Goal: Information Seeking & Learning: Learn about a topic

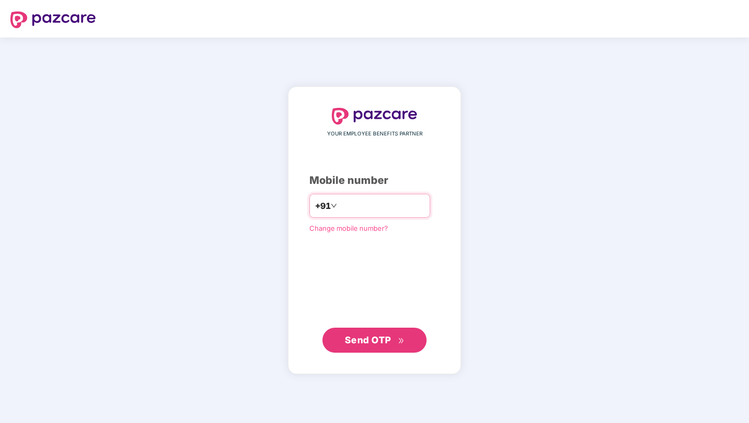
click at [355, 200] on input "number" at bounding box center [381, 205] width 85 height 17
type input "**********"
click at [379, 349] on button "Send OTP" at bounding box center [374, 340] width 104 height 25
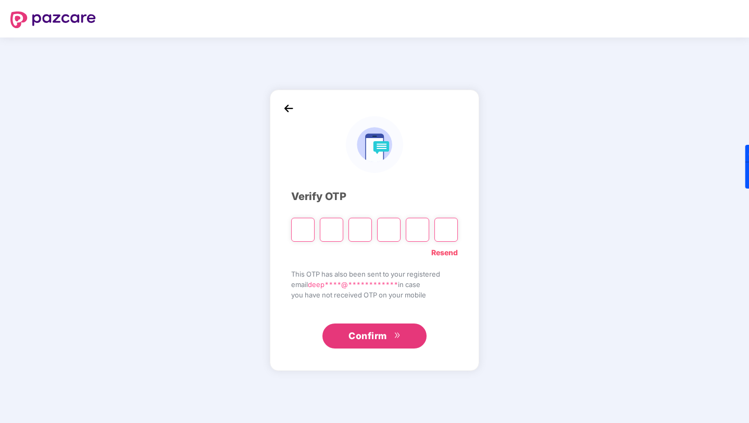
type input "*"
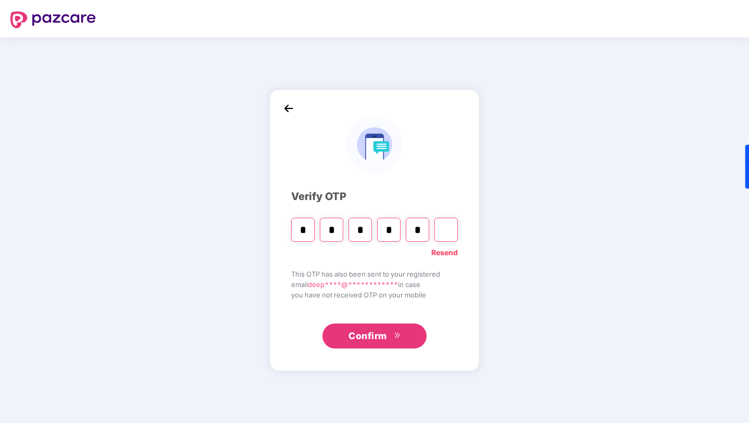
type input "*"
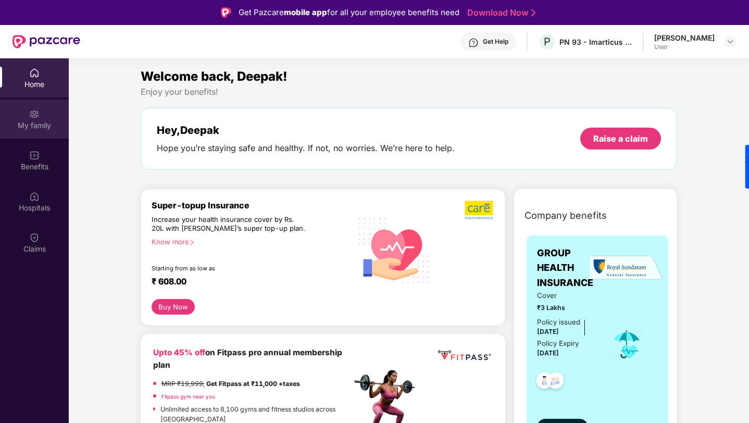
click at [46, 118] on div "My family" at bounding box center [34, 119] width 69 height 39
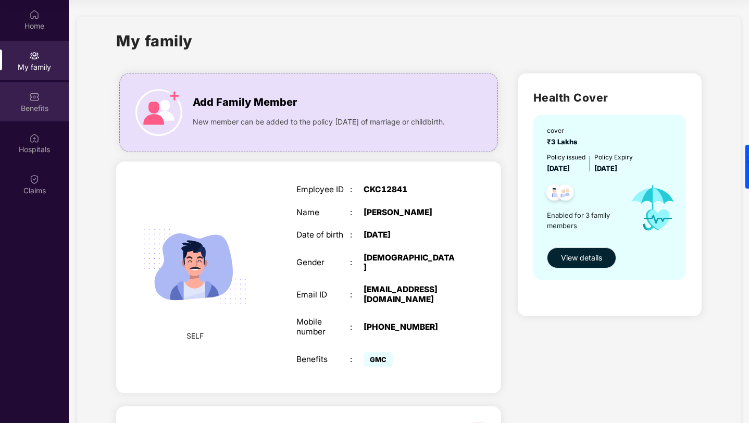
click at [24, 110] on div "Benefits" at bounding box center [34, 108] width 69 height 10
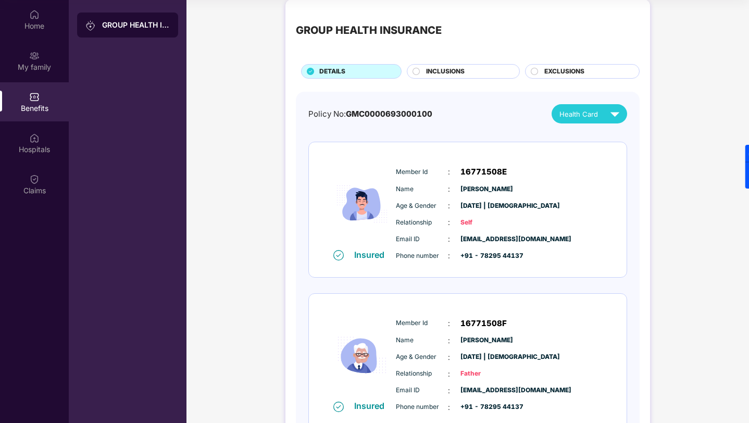
scroll to position [14, 0]
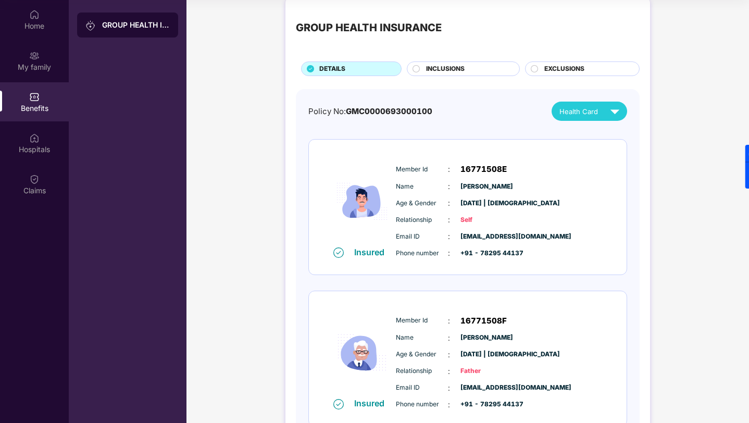
click at [455, 70] on span "INCLUSIONS" at bounding box center [445, 69] width 39 height 10
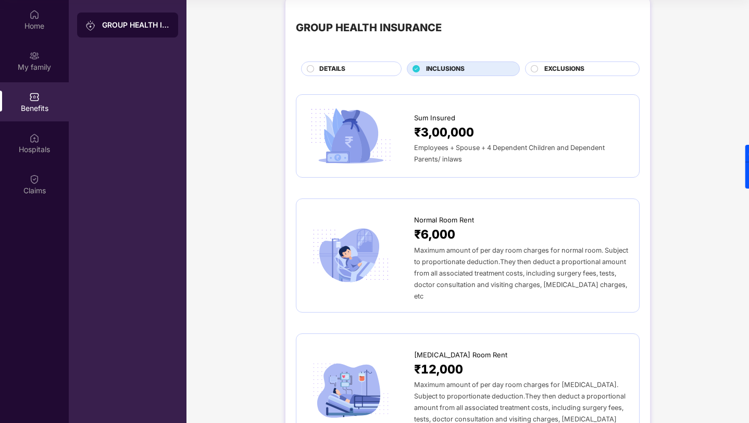
click at [562, 68] on span "EXCLUSIONS" at bounding box center [564, 69] width 40 height 10
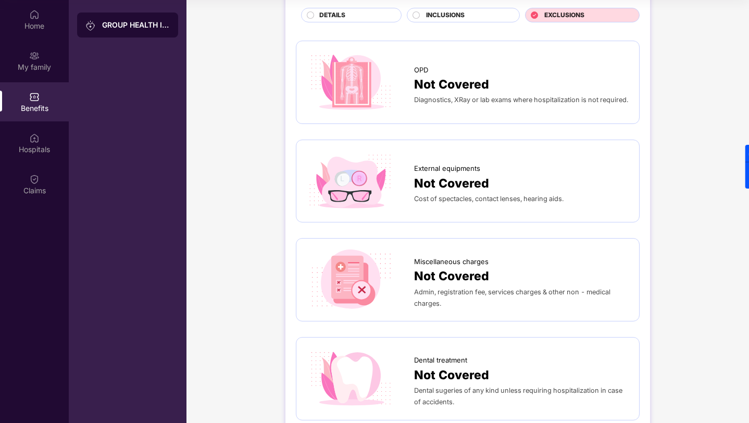
scroll to position [0, 0]
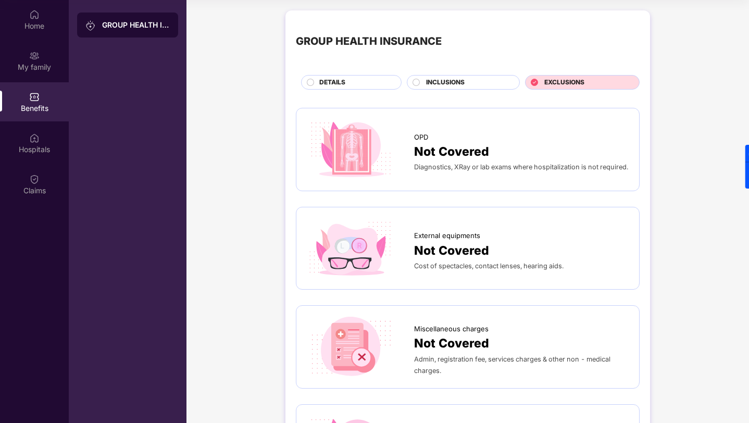
click at [128, 37] on div "GROUP HEALTH INSURANCE" at bounding box center [127, 25] width 101 height 25
click at [36, 106] on div "Benefits" at bounding box center [34, 108] width 69 height 10
click at [345, 82] on div "DETAILS" at bounding box center [355, 83] width 82 height 11
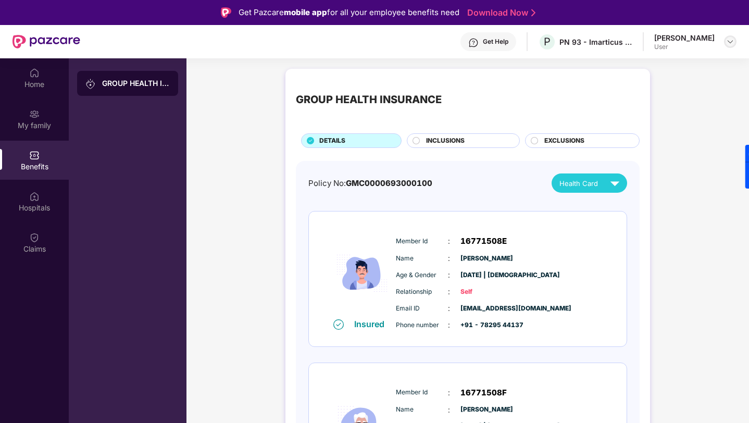
click at [735, 41] on div at bounding box center [730, 41] width 13 height 13
click at [668, 289] on div "GROUP HEALTH INSURANCE DETAILS INCLUSIONS EXCLUSIONS Policy No: GMC000069300010…" at bounding box center [468, 389] width 563 height 651
click at [21, 72] on div "Home" at bounding box center [34, 77] width 69 height 39
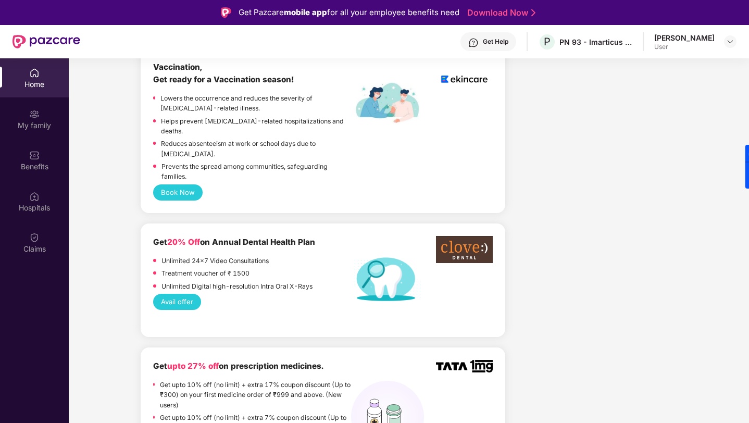
scroll to position [757, 0]
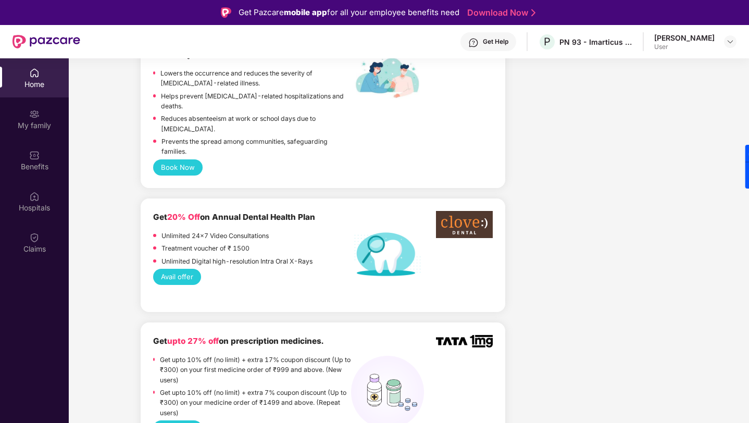
drag, startPoint x: 149, startPoint y: 321, endPoint x: 331, endPoint y: 325, distance: 181.9
click at [331, 325] on div "Get upto 27% off on prescription medicines. Get upto 10% off (no limit) + extra…" at bounding box center [323, 385] width 365 height 127
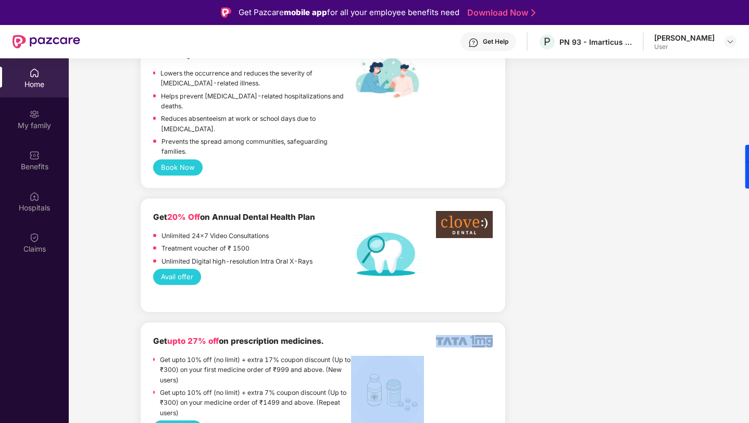
drag, startPoint x: 434, startPoint y: 320, endPoint x: 482, endPoint y: 333, distance: 49.2
click at [482, 335] on div "Get upto 27% off on prescription medicines. Get upto 10% off (no limit) + extra…" at bounding box center [323, 377] width 340 height 85
click at [483, 337] on div "Get upto 27% off on prescription medicines. Get upto 10% off (no limit) + extra…" at bounding box center [323, 377] width 340 height 85
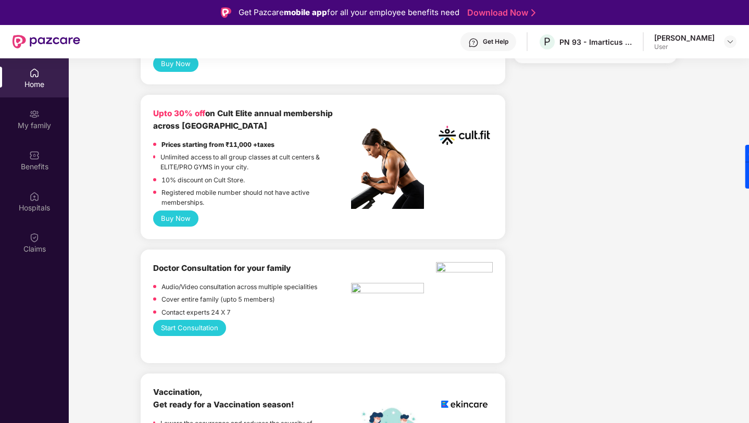
scroll to position [405, 0]
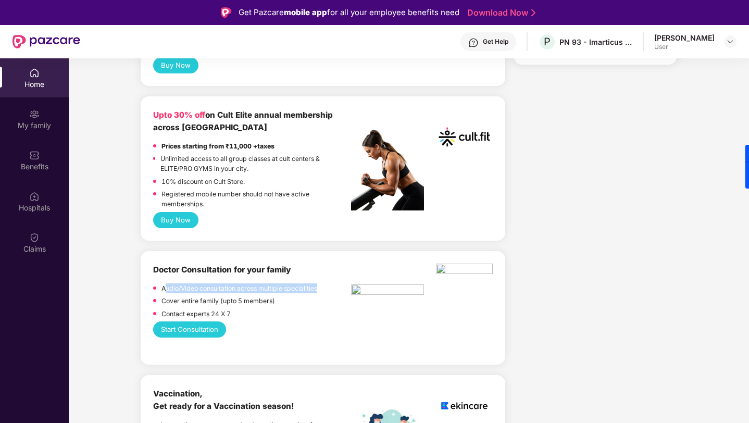
drag, startPoint x: 164, startPoint y: 289, endPoint x: 321, endPoint y: 291, distance: 157.9
click at [321, 291] on div "Audio/Video consultation across multiple specialities" at bounding box center [252, 289] width 198 height 13
click at [189, 297] on p "Cover entire family (upto 5 members)" at bounding box center [219, 301] width 114 height 10
click at [222, 300] on p "Cover entire family (upto 5 members)" at bounding box center [219, 301] width 114 height 10
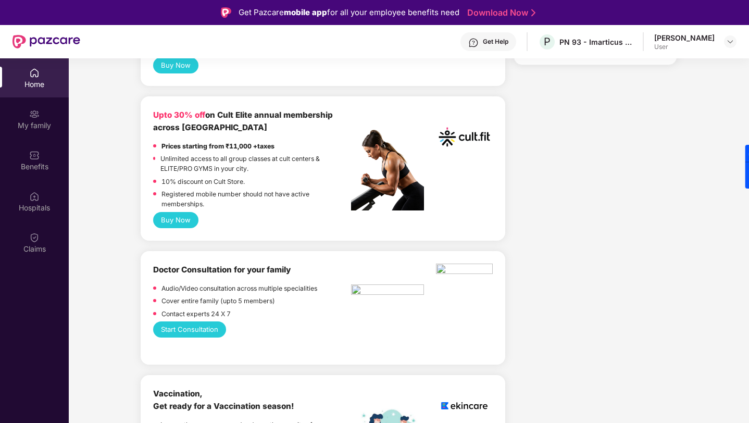
click at [222, 300] on p "Cover entire family (upto 5 members)" at bounding box center [219, 301] width 114 height 10
click at [201, 333] on button "Start Consultation" at bounding box center [189, 329] width 73 height 16
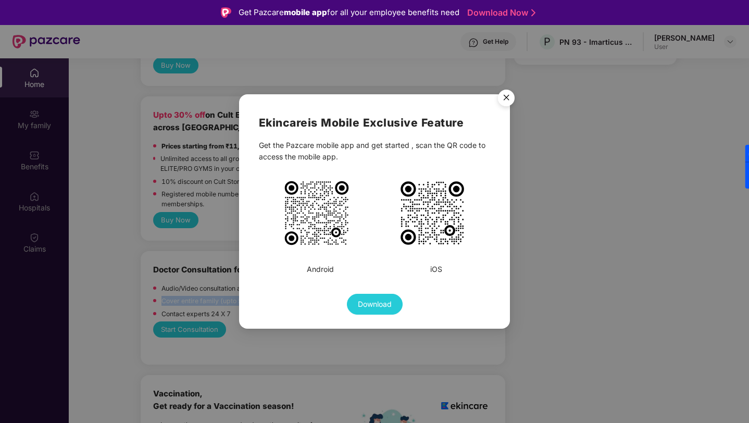
click at [504, 99] on img "Close" at bounding box center [506, 99] width 29 height 29
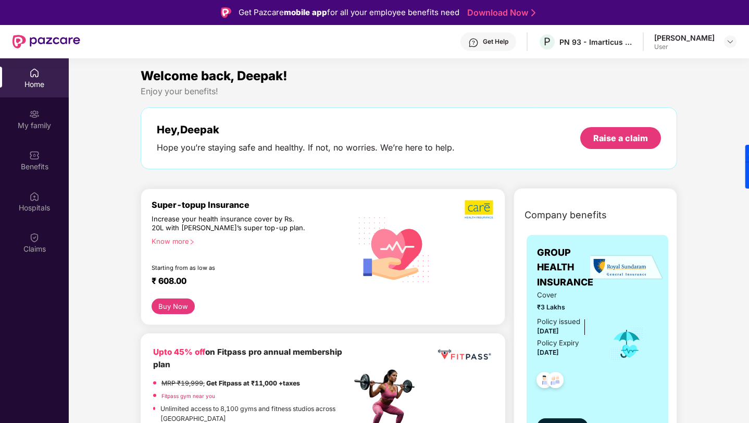
scroll to position [0, 0]
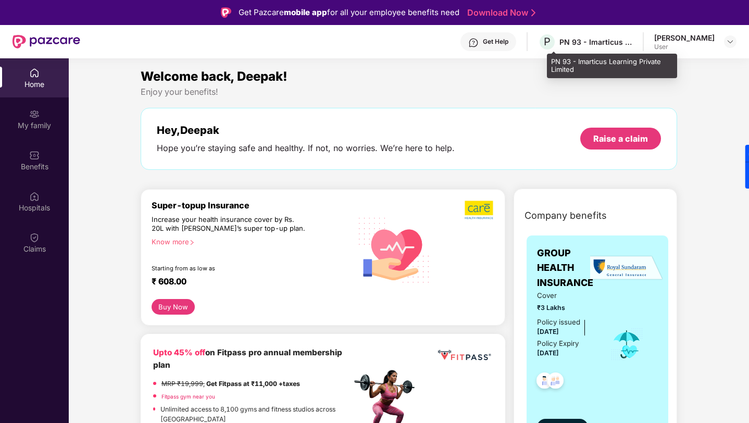
click at [632, 41] on div "PN 93 - Imarticus Learning Private Limited" at bounding box center [596, 42] width 73 height 10
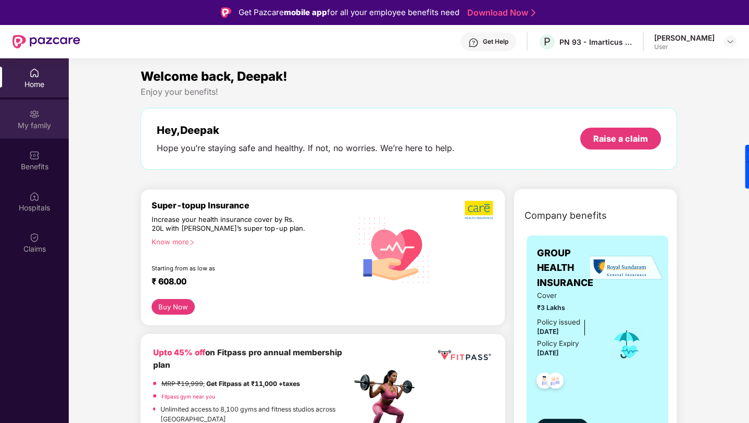
click at [26, 110] on div "My family" at bounding box center [34, 119] width 69 height 39
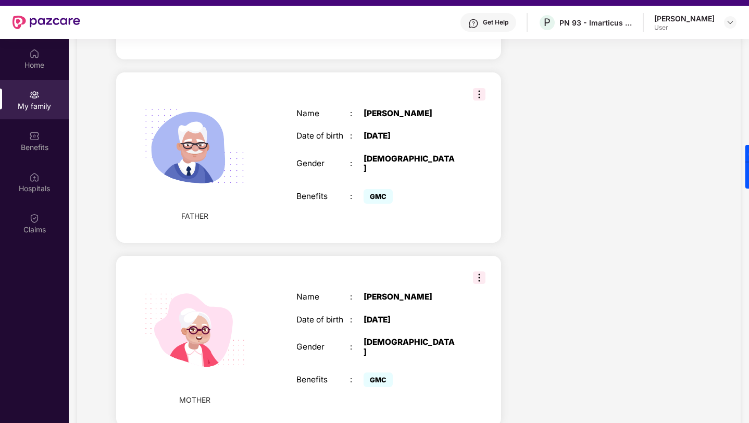
scroll to position [58, 0]
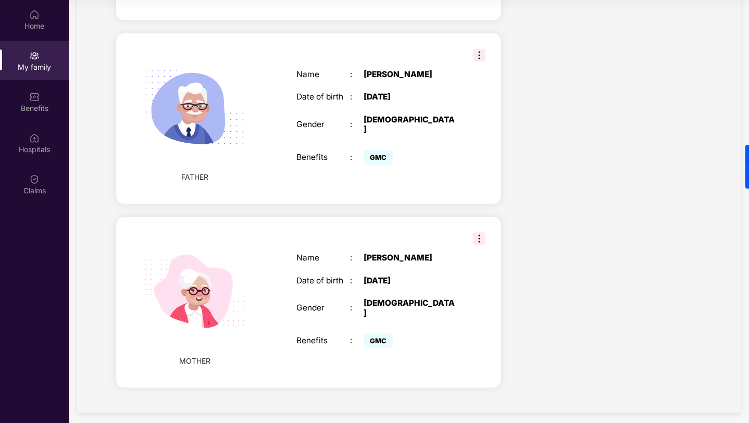
click at [480, 234] on img at bounding box center [479, 238] width 13 height 13
click at [527, 183] on div "Health Cover cover ₹3 Lakhs Policy issued [DATE] Policy Expiry [DATE] Enabled f…" at bounding box center [610, 46] width 201 height 708
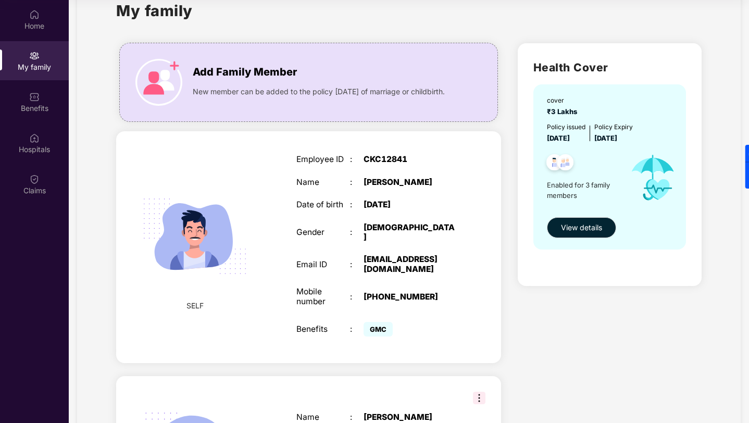
scroll to position [20, 0]
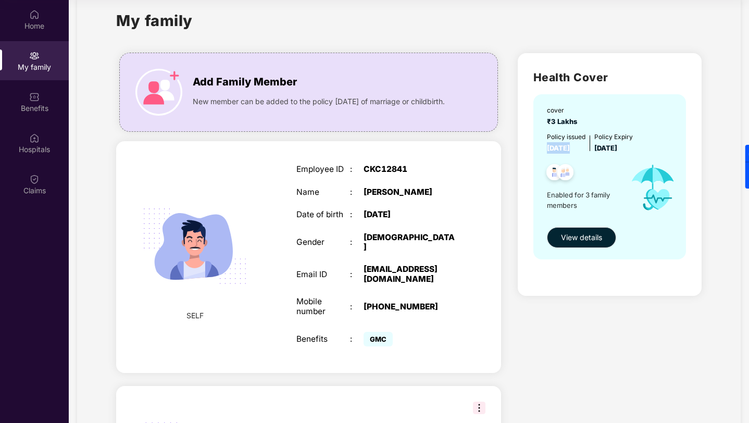
drag, startPoint x: 544, startPoint y: 150, endPoint x: 598, endPoint y: 150, distance: 53.1
click at [598, 150] on div "cover ₹3 Lakhs Policy issued [DATE] Policy Expiry [DATE] Enabled for 3 family m…" at bounding box center [609, 176] width 153 height 165
drag, startPoint x: 601, startPoint y: 147, endPoint x: 653, endPoint y: 147, distance: 52.1
click at [654, 147] on div "Policy issued [DATE] Policy Expiry [DATE]" at bounding box center [611, 142] width 128 height 21
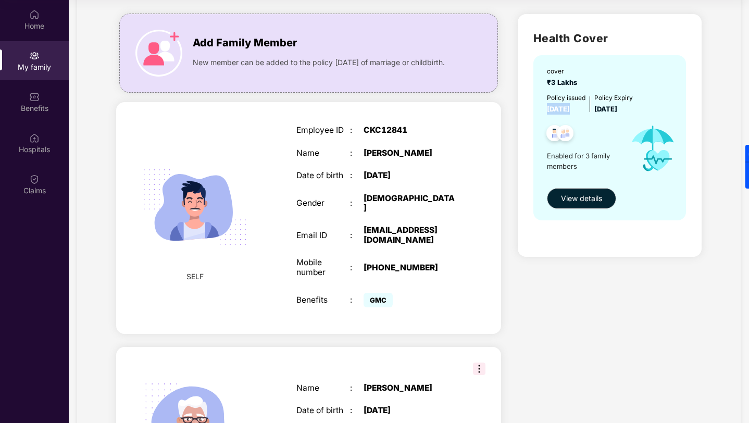
scroll to position [0, 0]
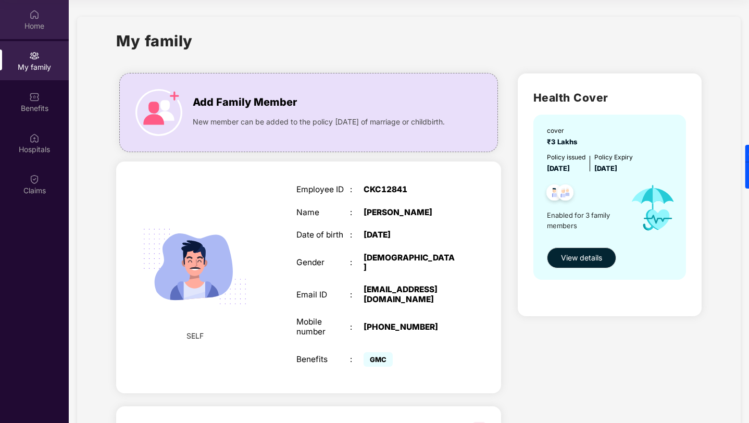
click at [32, 8] on div at bounding box center [34, 13] width 10 height 10
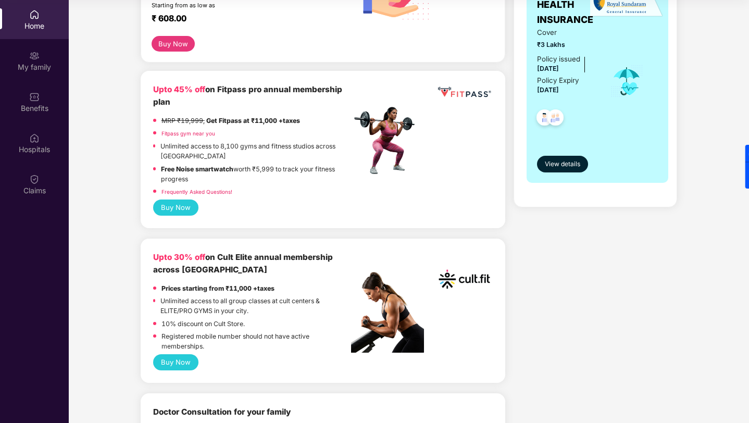
scroll to position [190, 0]
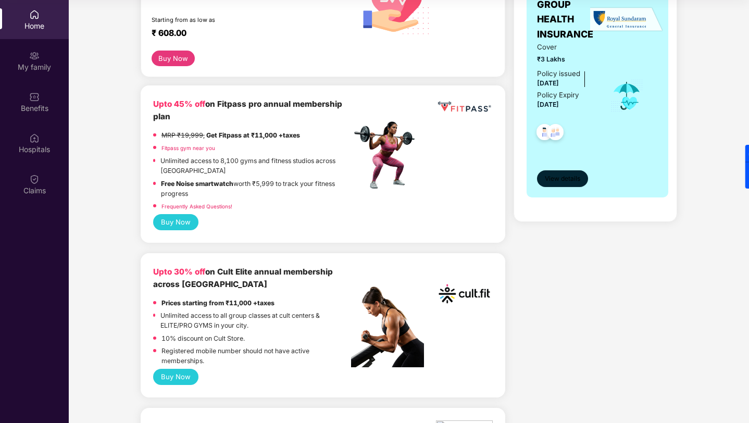
click at [549, 175] on span "View details" at bounding box center [562, 179] width 35 height 10
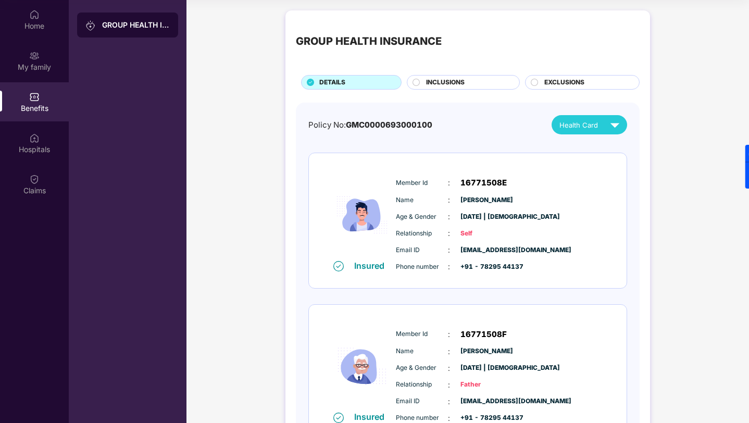
click at [581, 80] on span "EXCLUSIONS" at bounding box center [564, 83] width 40 height 10
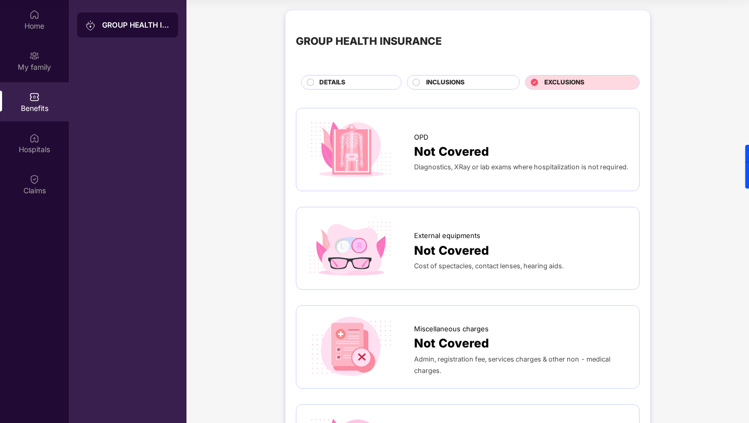
click at [479, 85] on div "INCLUSIONS" at bounding box center [467, 83] width 93 height 11
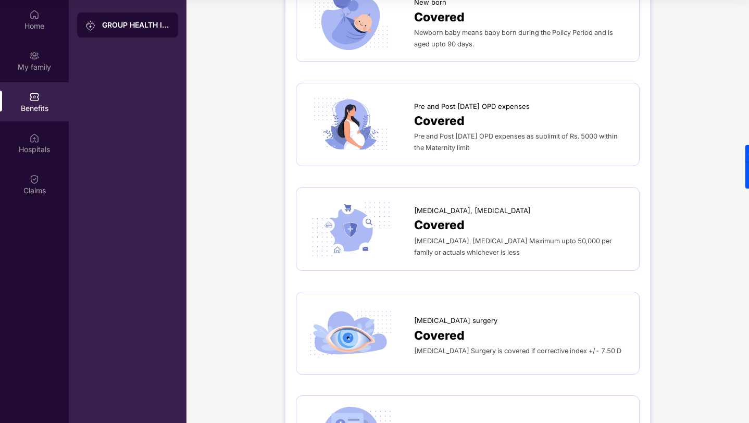
scroll to position [1385, 0]
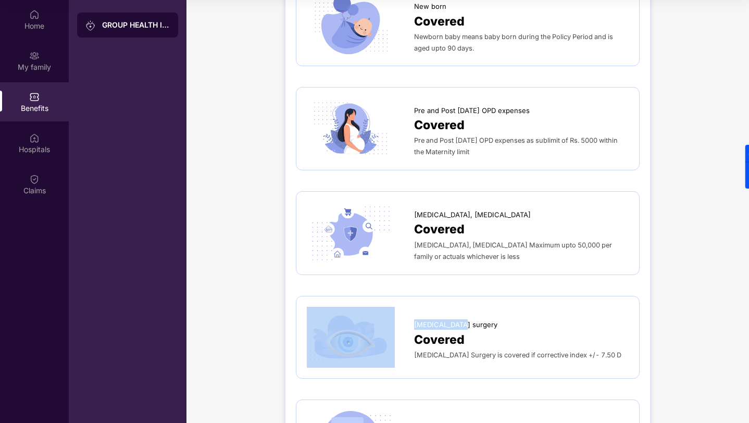
drag, startPoint x: 407, startPoint y: 287, endPoint x: 476, endPoint y: 289, distance: 68.3
click at [476, 307] on div "[MEDICAL_DATA] surgery Covered [MEDICAL_DATA] Surgery is covered if corrective …" at bounding box center [468, 337] width 322 height 61
click at [476, 314] on div "[MEDICAL_DATA] surgery" at bounding box center [521, 322] width 215 height 16
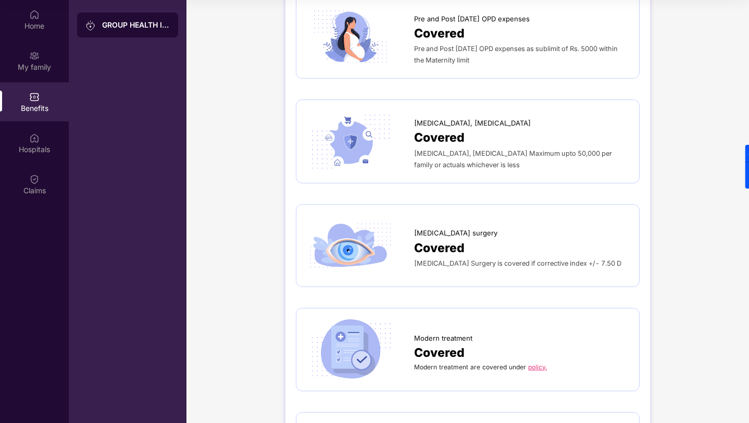
scroll to position [1491, 0]
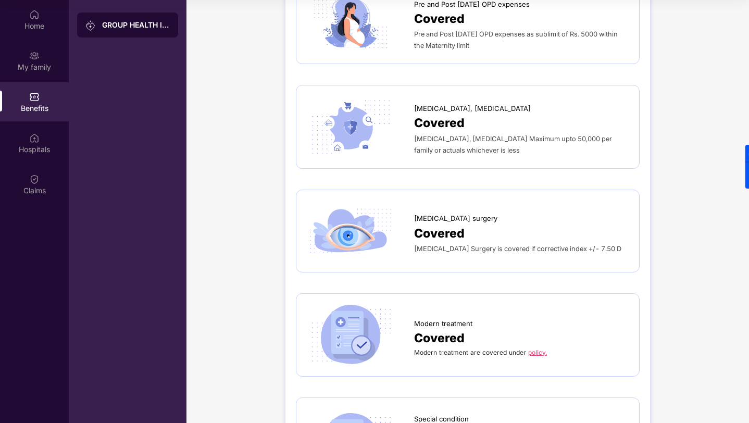
drag, startPoint x: 414, startPoint y: 212, endPoint x: 659, endPoint y: 203, distance: 244.5
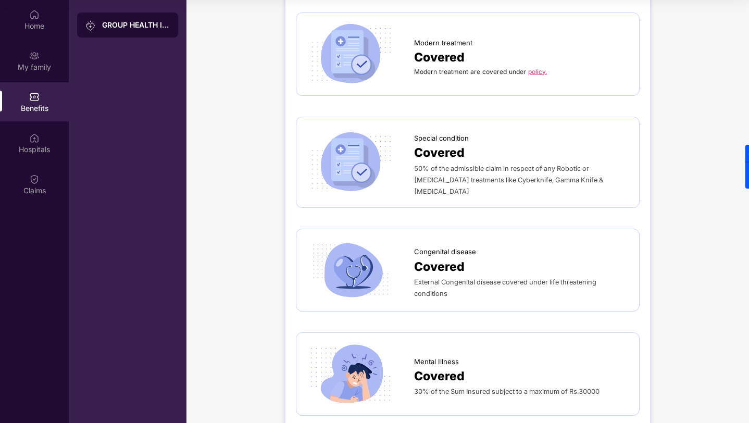
scroll to position [1764, 0]
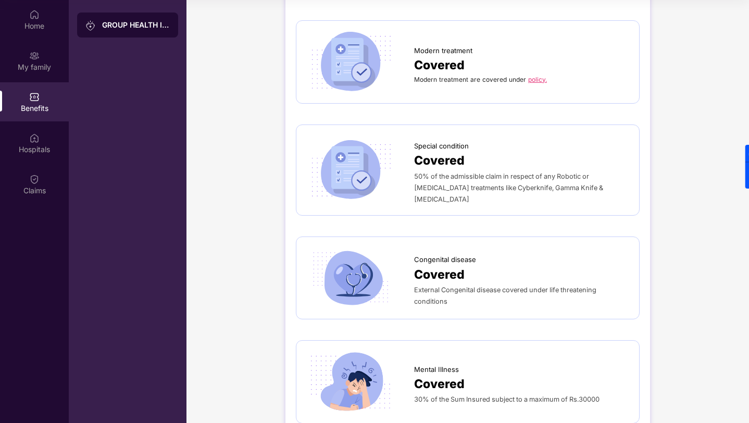
click at [515, 375] on div "Covered" at bounding box center [521, 384] width 215 height 19
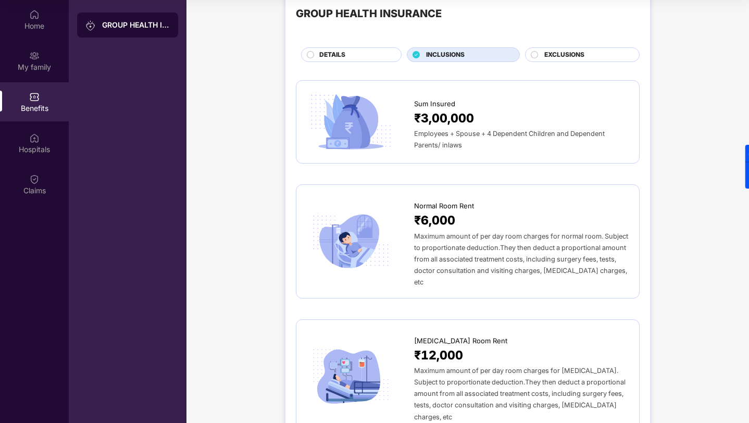
scroll to position [0, 0]
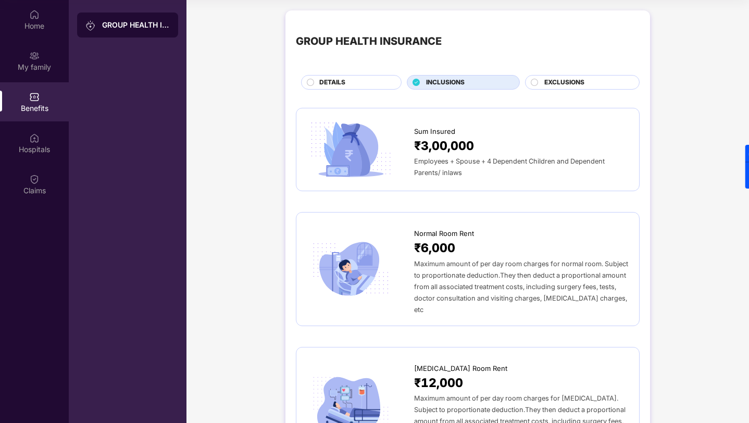
click at [350, 84] on div "DETAILS" at bounding box center [355, 83] width 82 height 11
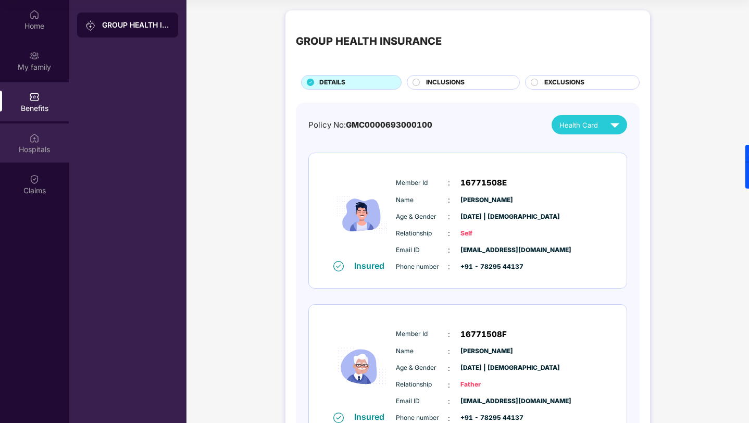
click at [36, 136] on img at bounding box center [34, 138] width 10 height 10
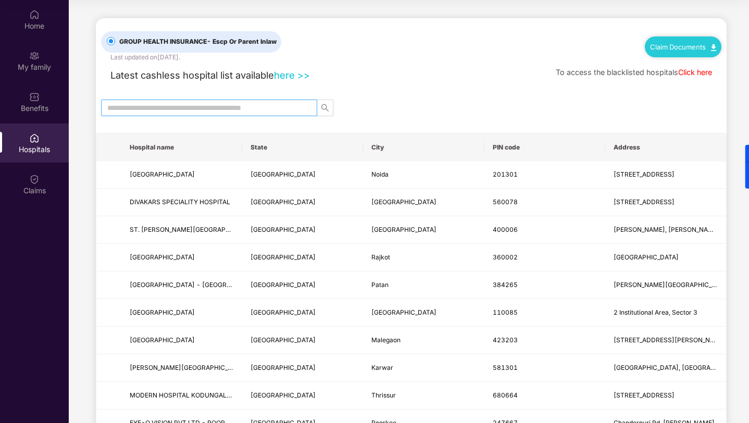
click at [211, 113] on input "text" at bounding box center [204, 107] width 195 height 11
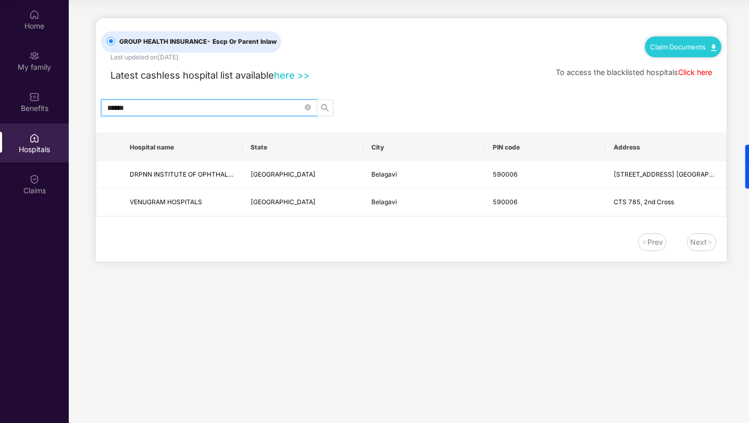
click at [326, 111] on icon "search" at bounding box center [325, 108] width 8 height 8
type input "******"
click at [306, 75] on link "here >>" at bounding box center [292, 74] width 36 height 11
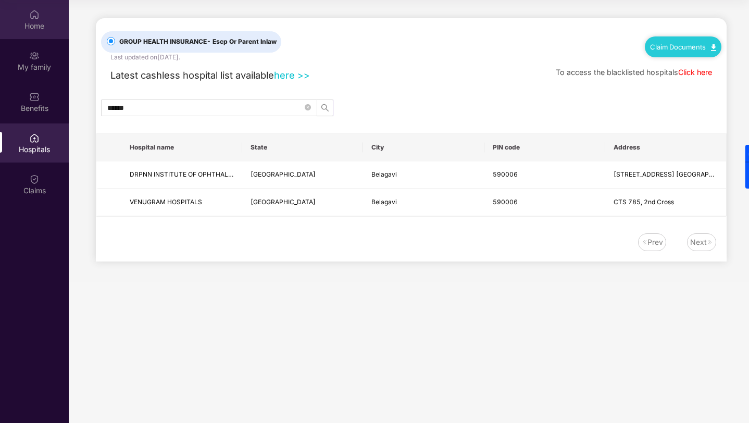
click at [30, 21] on div "Home" at bounding box center [34, 26] width 69 height 10
